Goal: Navigation & Orientation: Find specific page/section

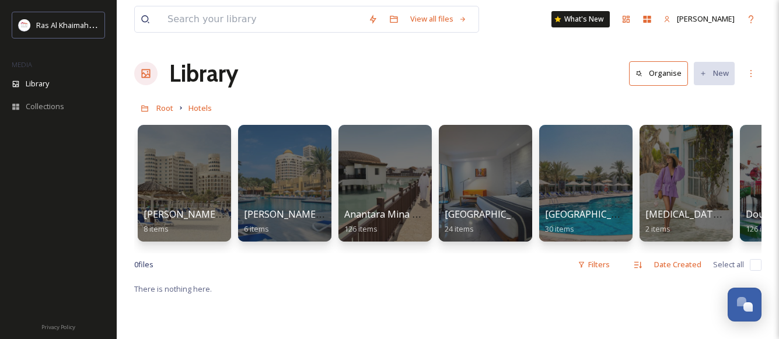
scroll to position [0, 1681]
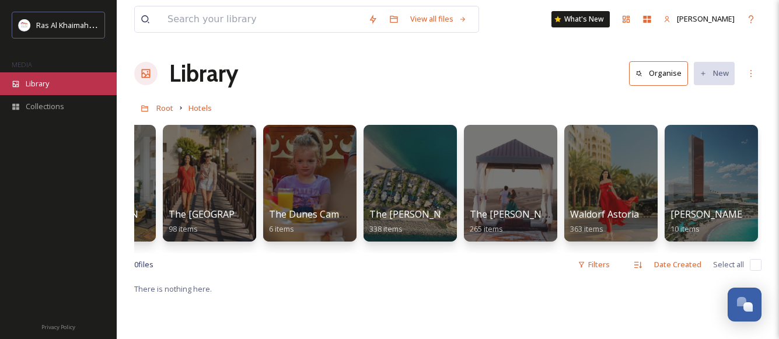
click at [22, 81] on div "Library" at bounding box center [58, 83] width 117 height 23
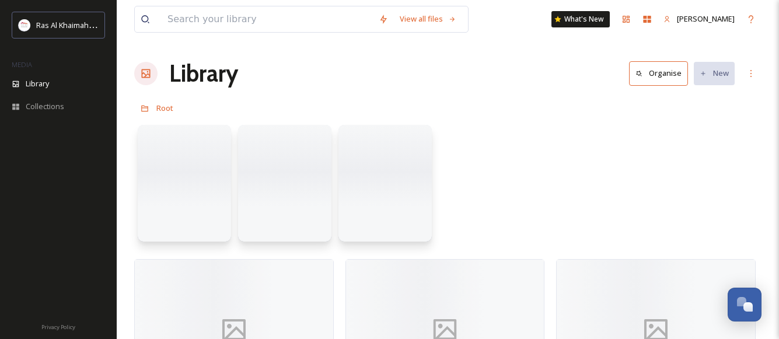
click at [485, 198] on div at bounding box center [447, 186] width 627 height 134
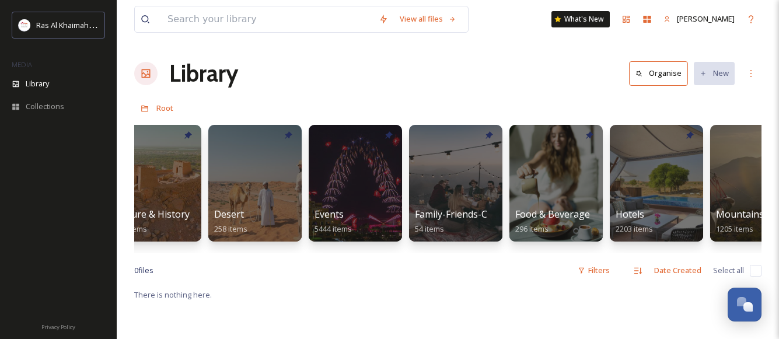
scroll to position [0, 231]
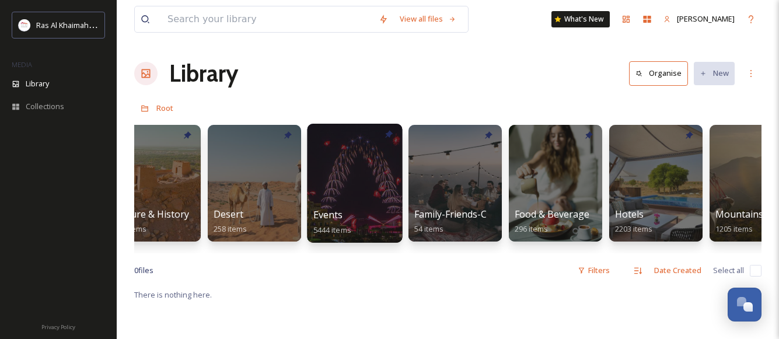
click at [358, 161] on div at bounding box center [354, 183] width 95 height 119
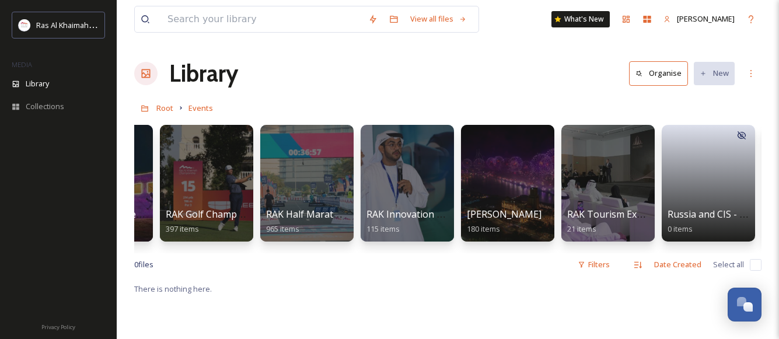
scroll to position [0, 1383]
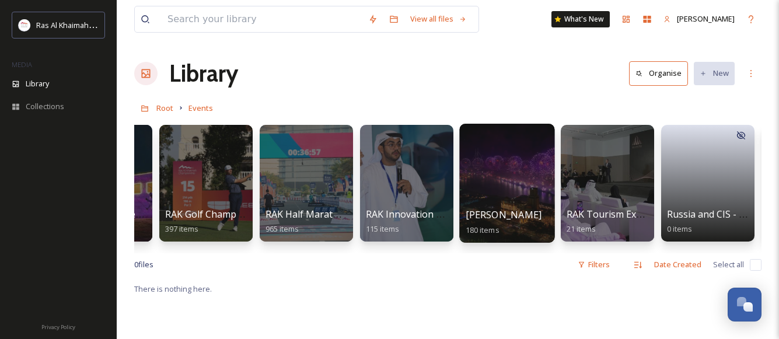
click at [492, 193] on div at bounding box center [506, 183] width 95 height 119
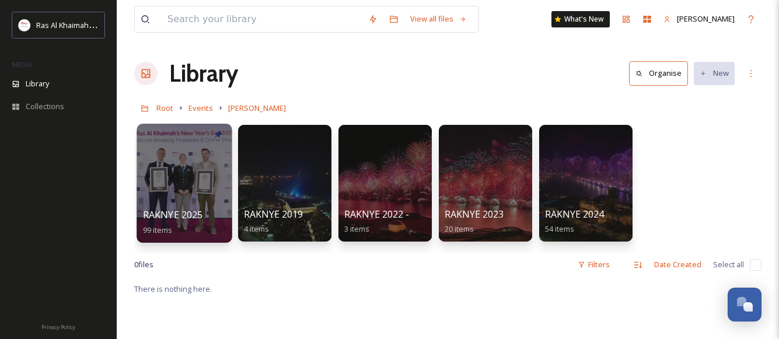
click at [155, 191] on div at bounding box center [184, 183] width 95 height 119
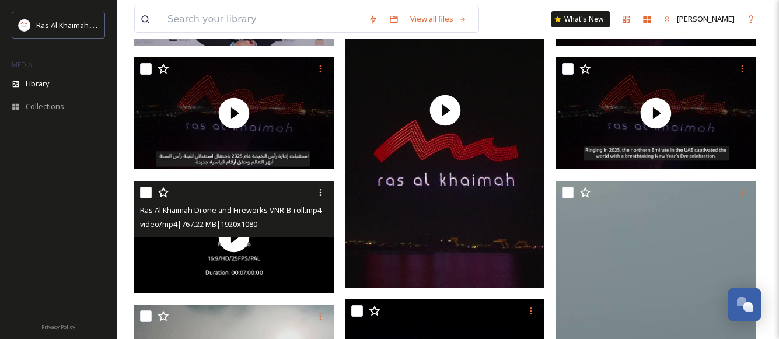
scroll to position [227, 0]
